Goal: Transaction & Acquisition: Purchase product/service

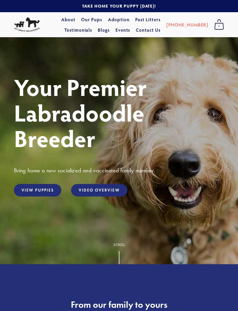
click at [38, 196] on link "View Puppies" at bounding box center [37, 190] width 47 height 12
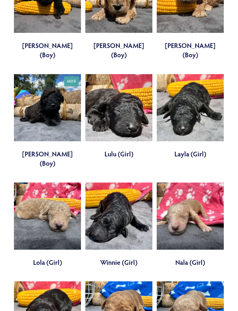
scroll to position [1156, 0]
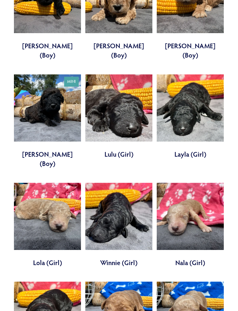
click at [198, 183] on link at bounding box center [190, 225] width 67 height 85
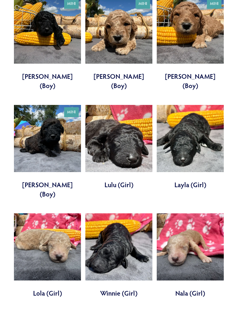
scroll to position [1124, 0]
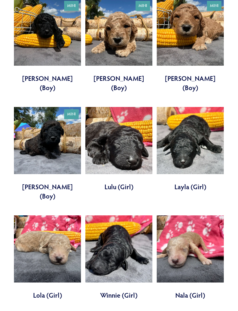
click at [36, 216] on link at bounding box center [47, 258] width 67 height 85
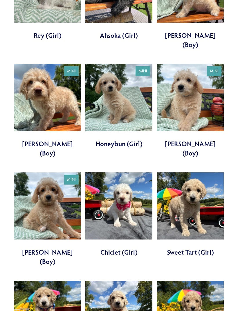
scroll to position [297, 0]
